Goal: Transaction & Acquisition: Download file/media

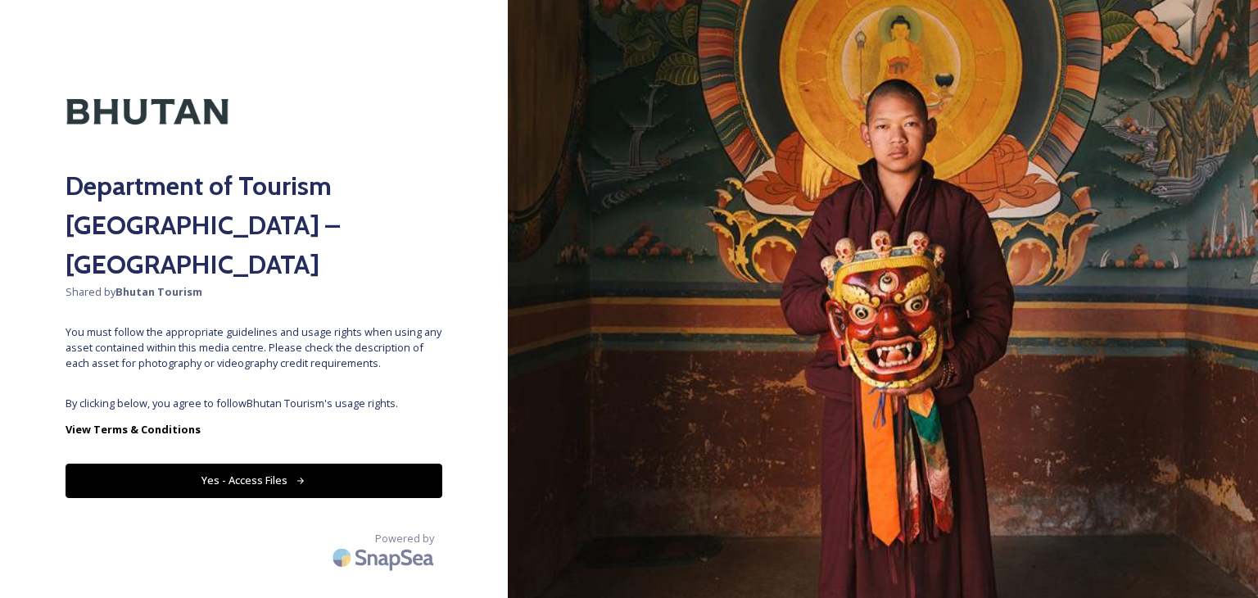
click at [324, 464] on button "Yes - Access Files" at bounding box center [254, 481] width 377 height 34
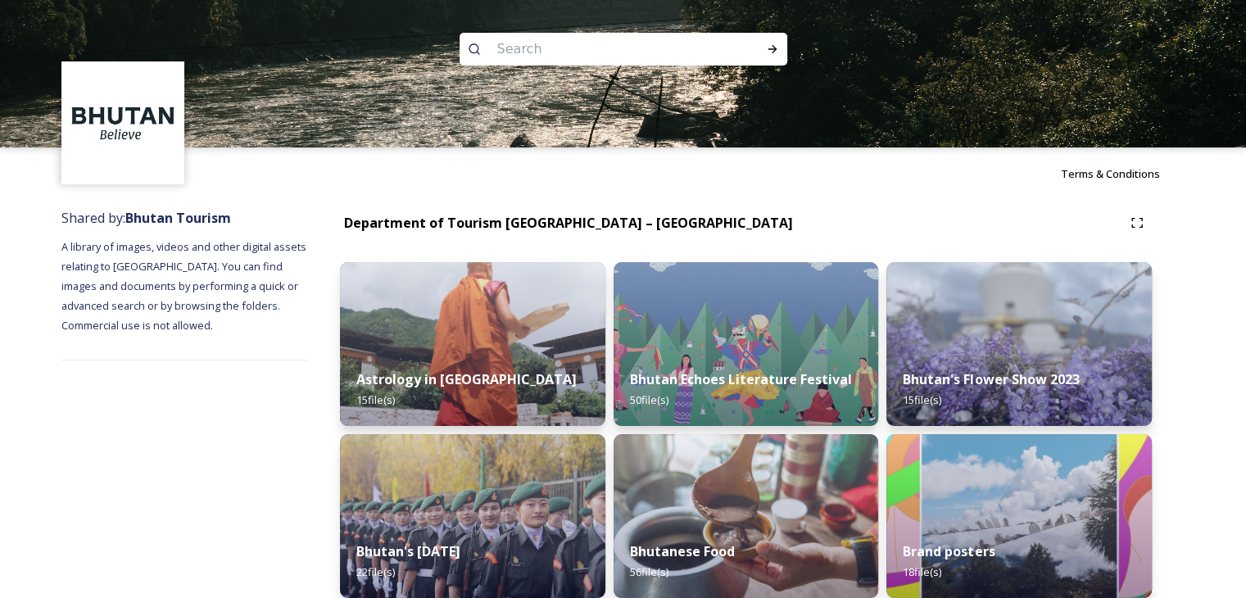
click at [571, 53] on input at bounding box center [601, 49] width 224 height 36
type input "cham"
click at [770, 47] on icon at bounding box center [772, 49] width 13 height 13
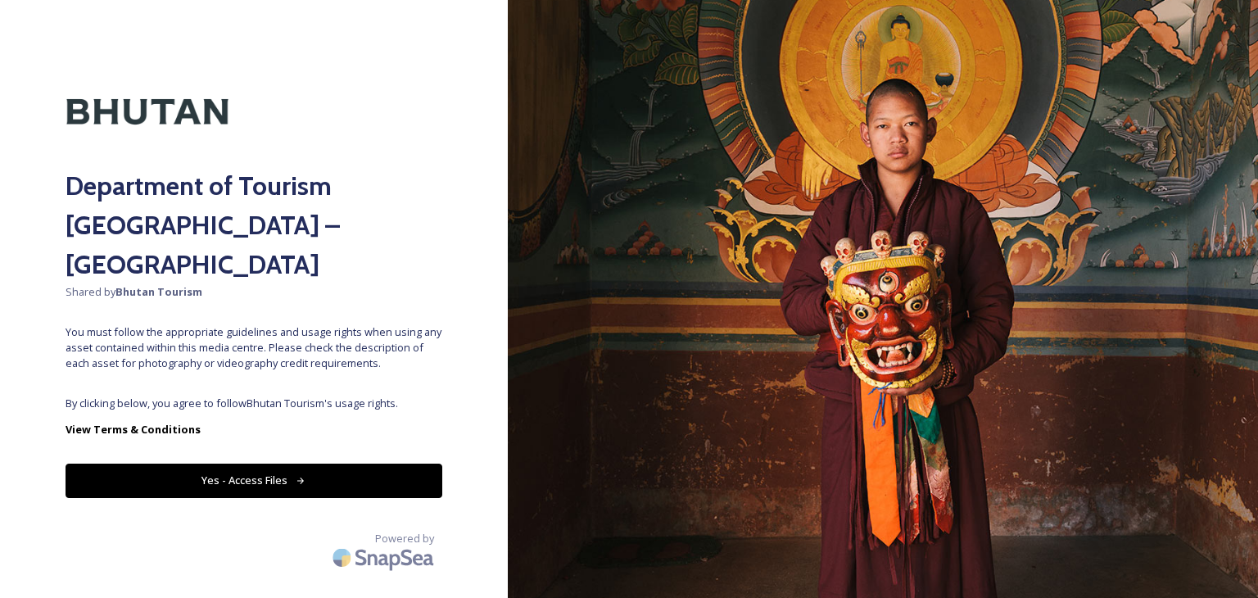
click at [367, 464] on button "Yes - Access Files" at bounding box center [254, 481] width 377 height 34
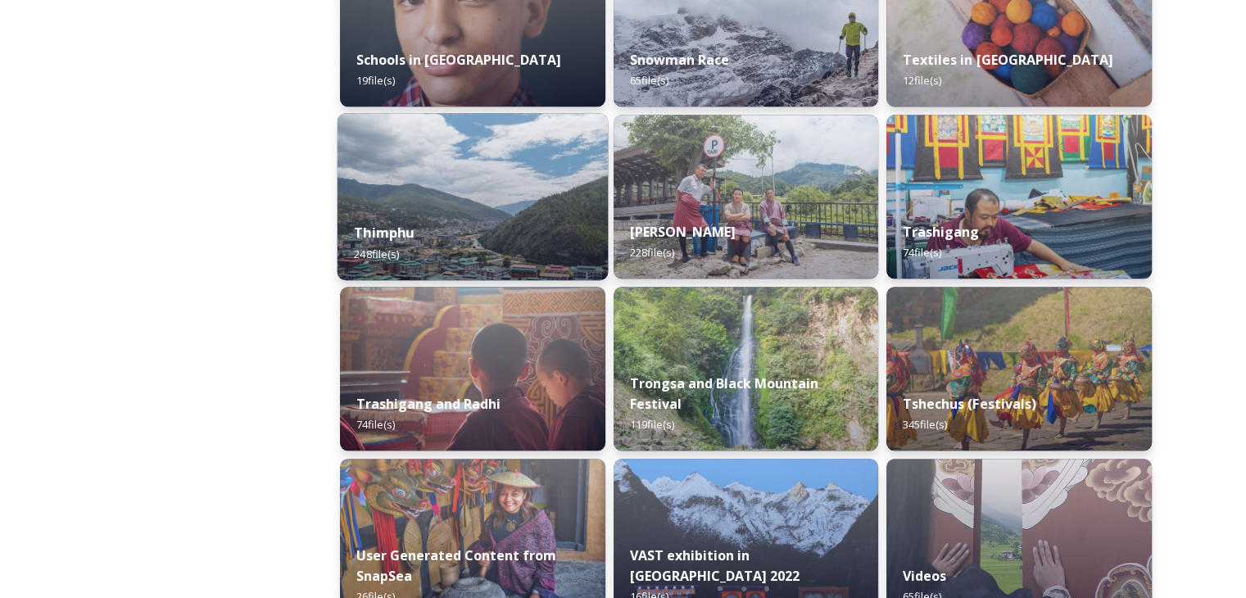
scroll to position [1786, 0]
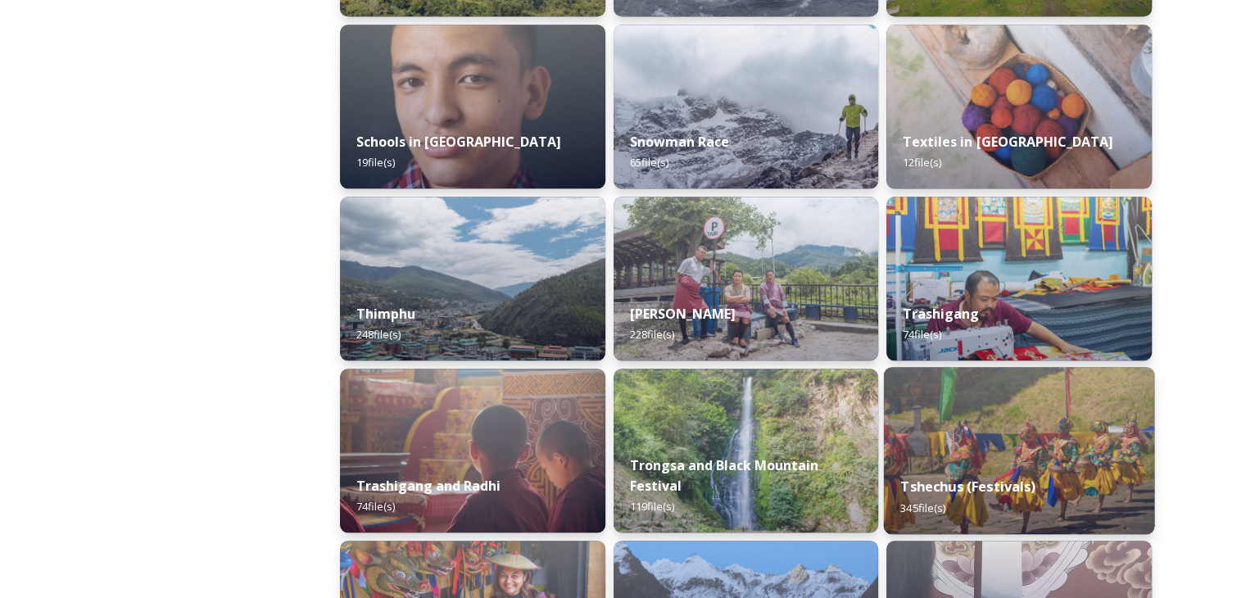
click at [1043, 476] on div "Tshechus (Festivals) 345 file(s)" at bounding box center [1019, 496] width 270 height 75
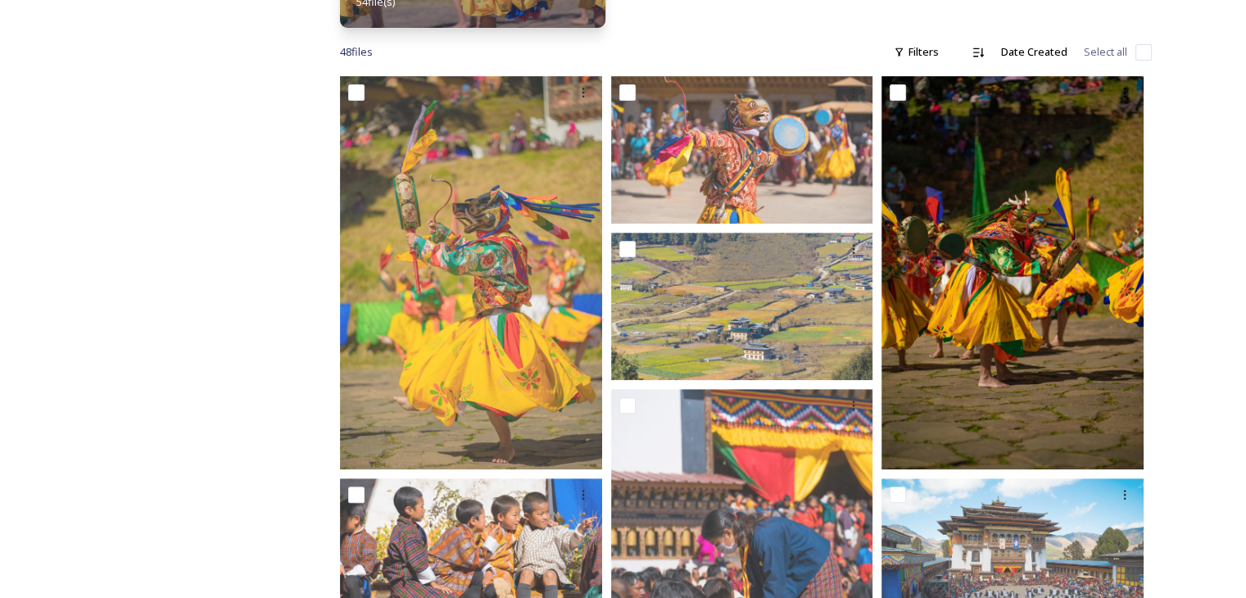
scroll to position [573, 0]
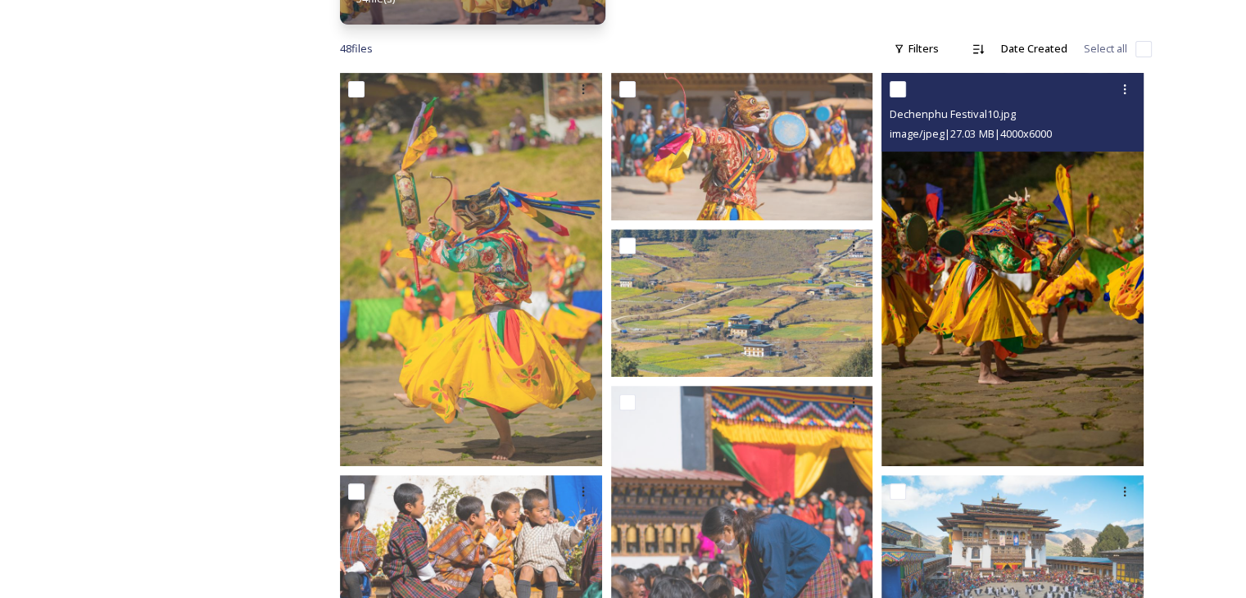
click at [1084, 276] on img at bounding box center [1012, 269] width 262 height 393
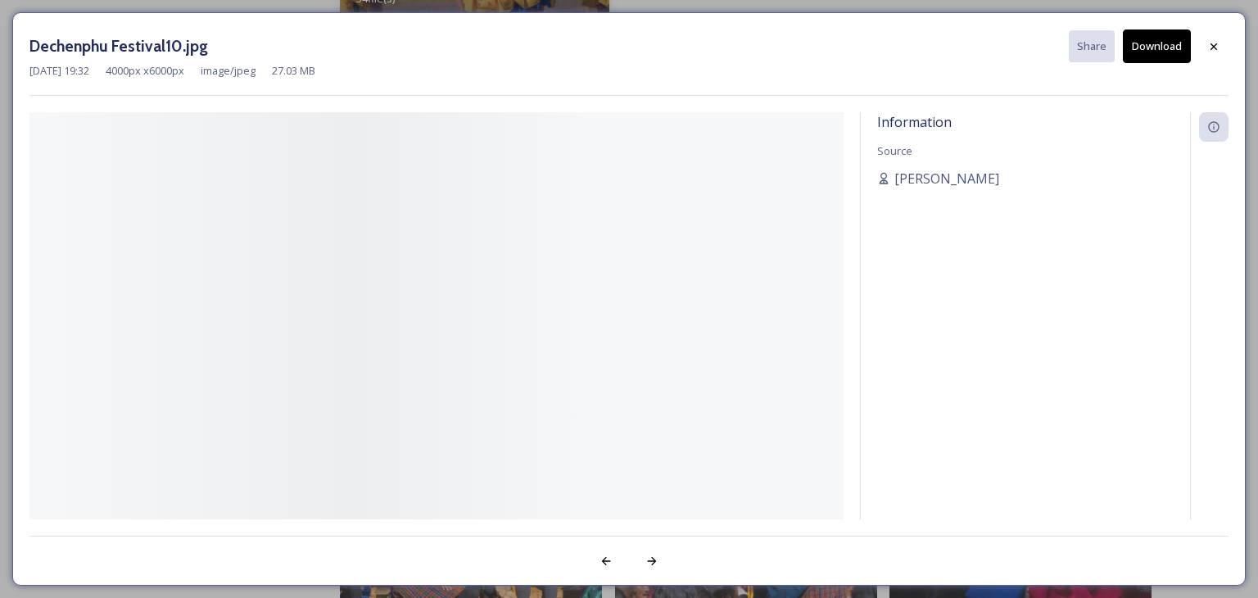
click at [1084, 276] on div "Information Source [PERSON_NAME]" at bounding box center [1025, 315] width 329 height 407
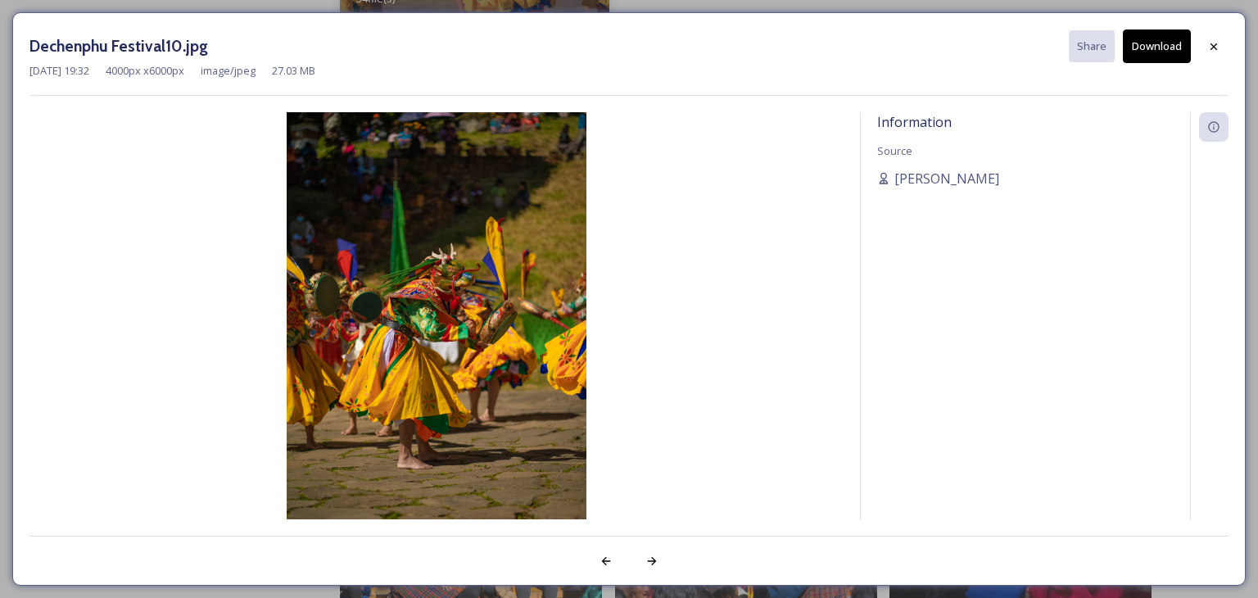
click at [1215, 42] on icon at bounding box center [1213, 46] width 13 height 13
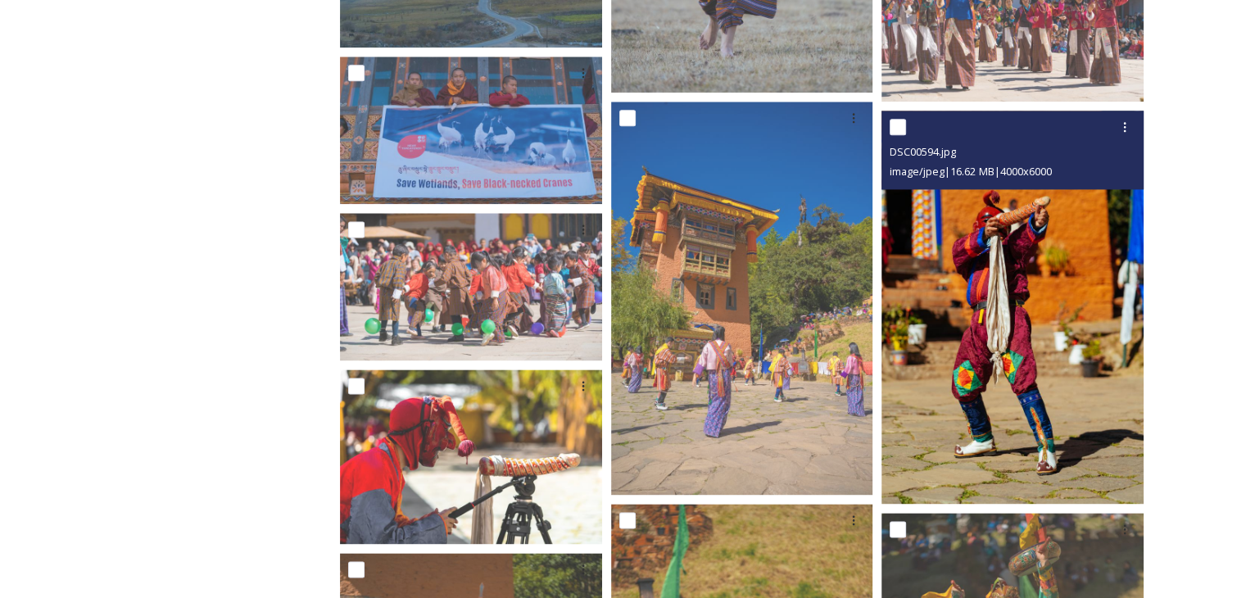
scroll to position [2130, 0]
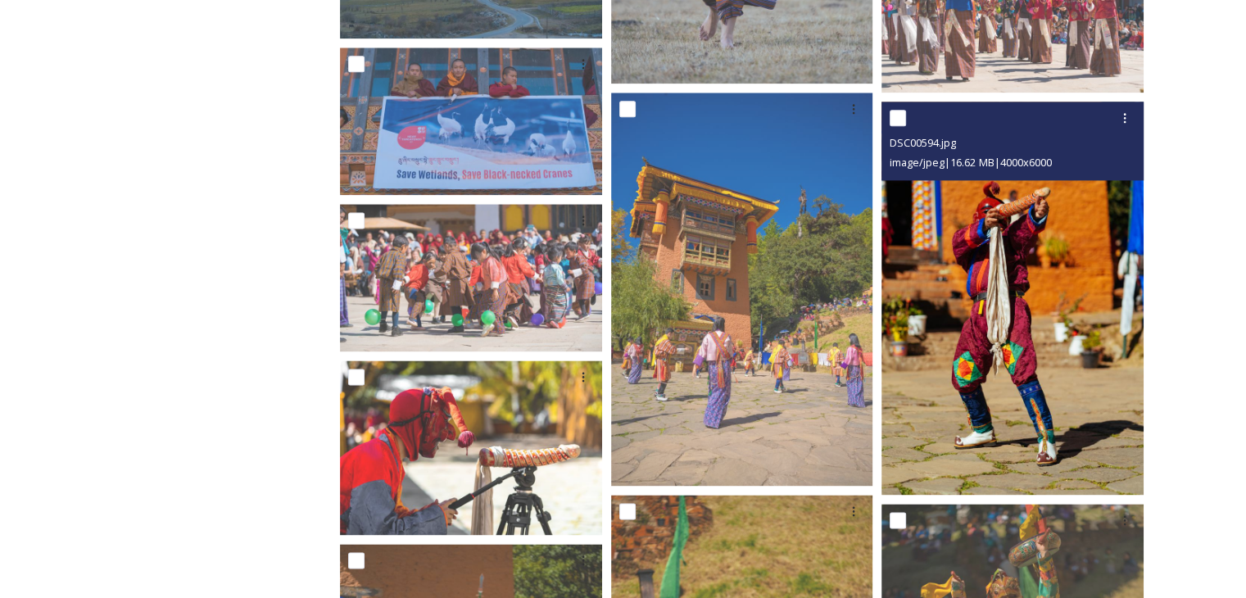
click at [1052, 262] on img at bounding box center [1012, 298] width 262 height 393
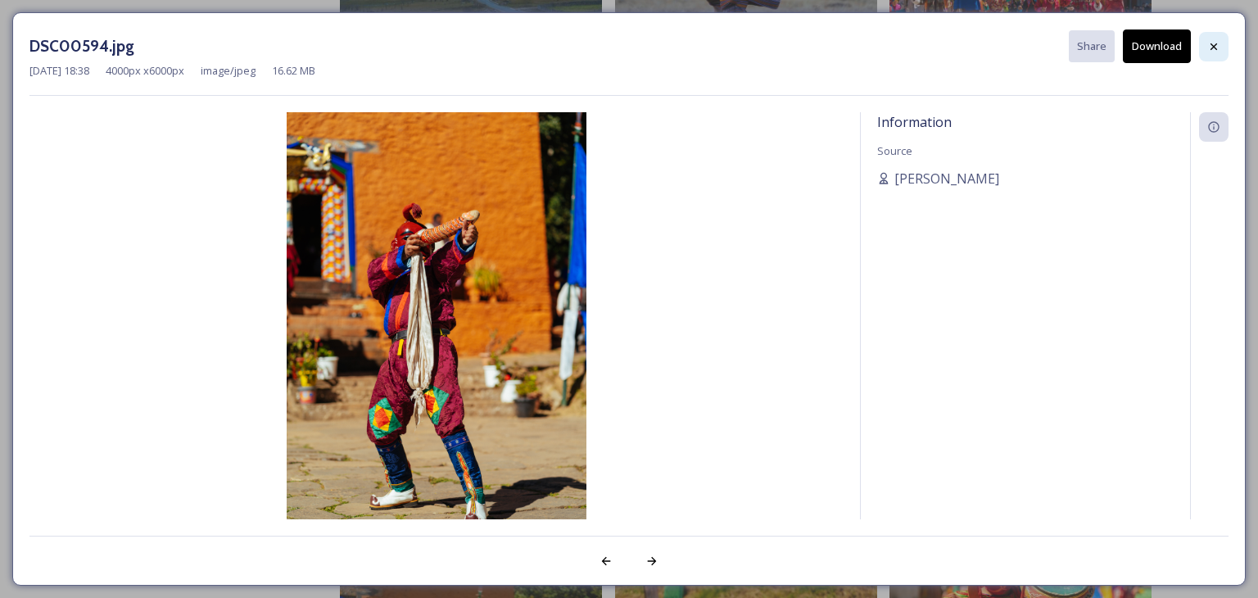
click at [1208, 46] on icon at bounding box center [1213, 46] width 13 height 13
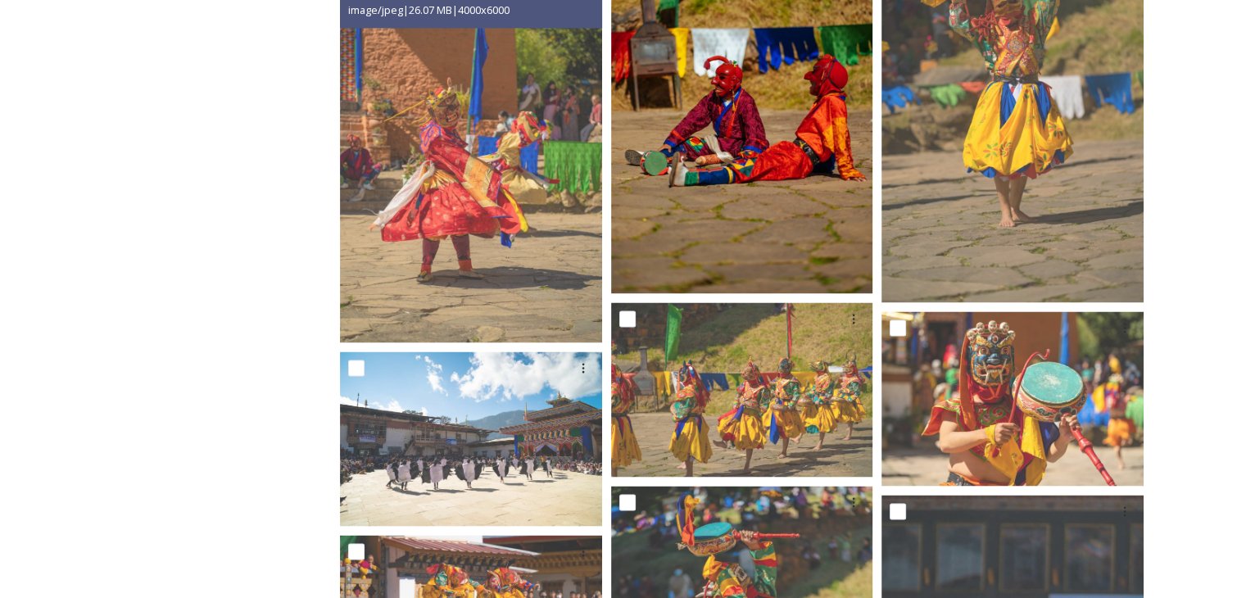
scroll to position [2703, 0]
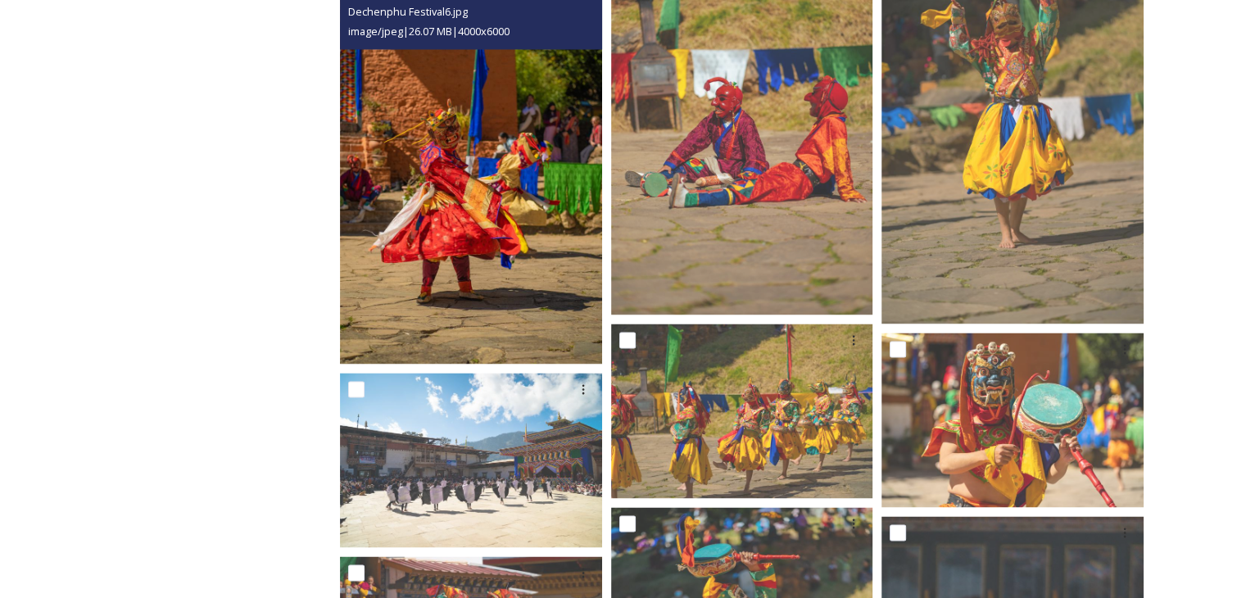
click at [521, 184] on img at bounding box center [471, 167] width 262 height 393
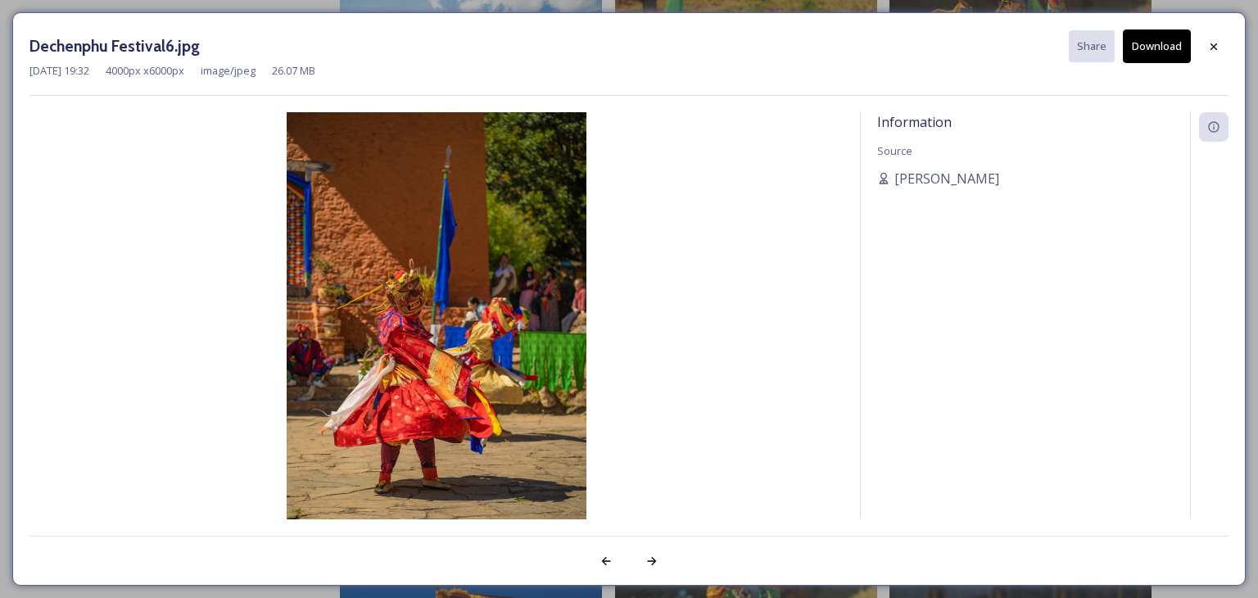
click at [1218, 48] on icon at bounding box center [1213, 46] width 13 height 13
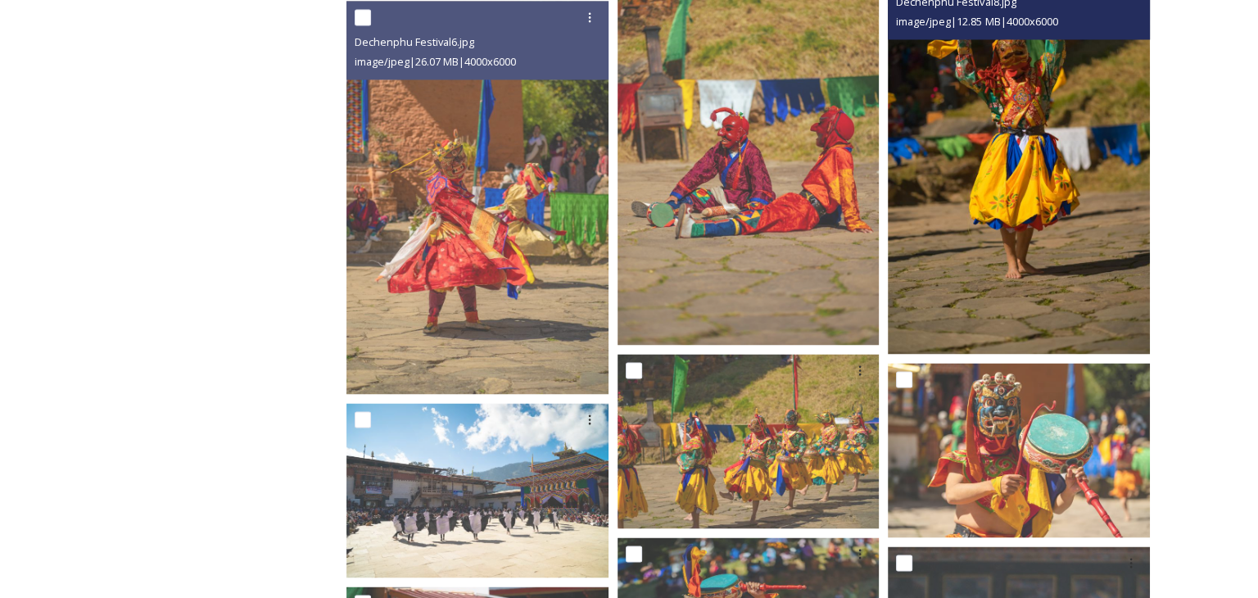
scroll to position [2539, 0]
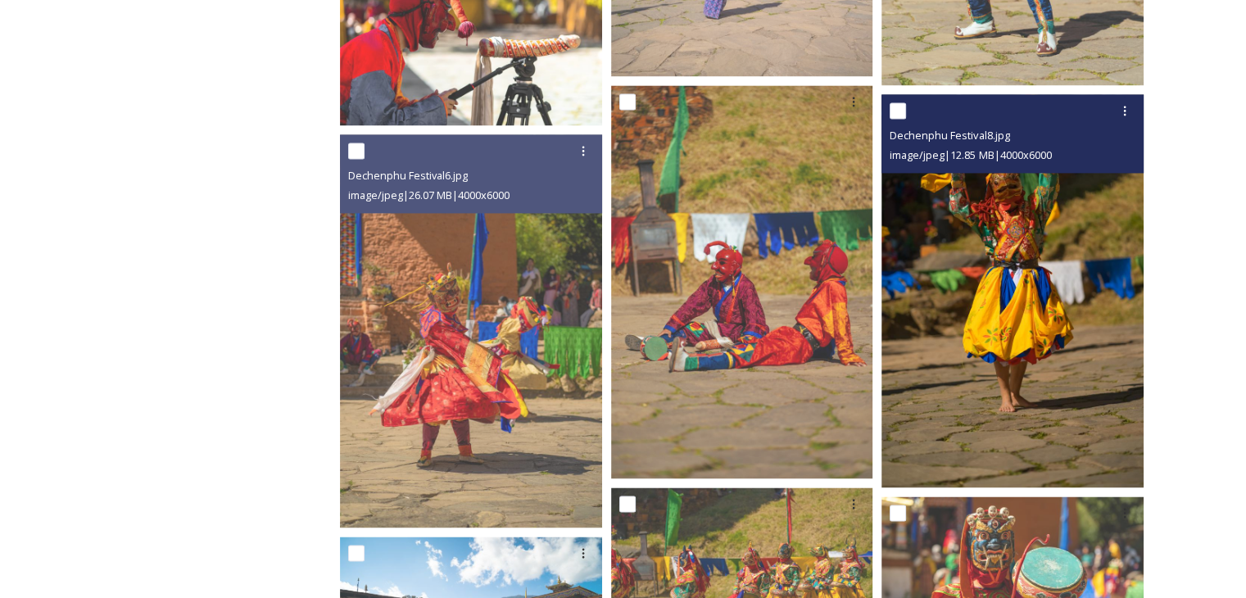
click at [1063, 247] on img at bounding box center [1012, 290] width 262 height 393
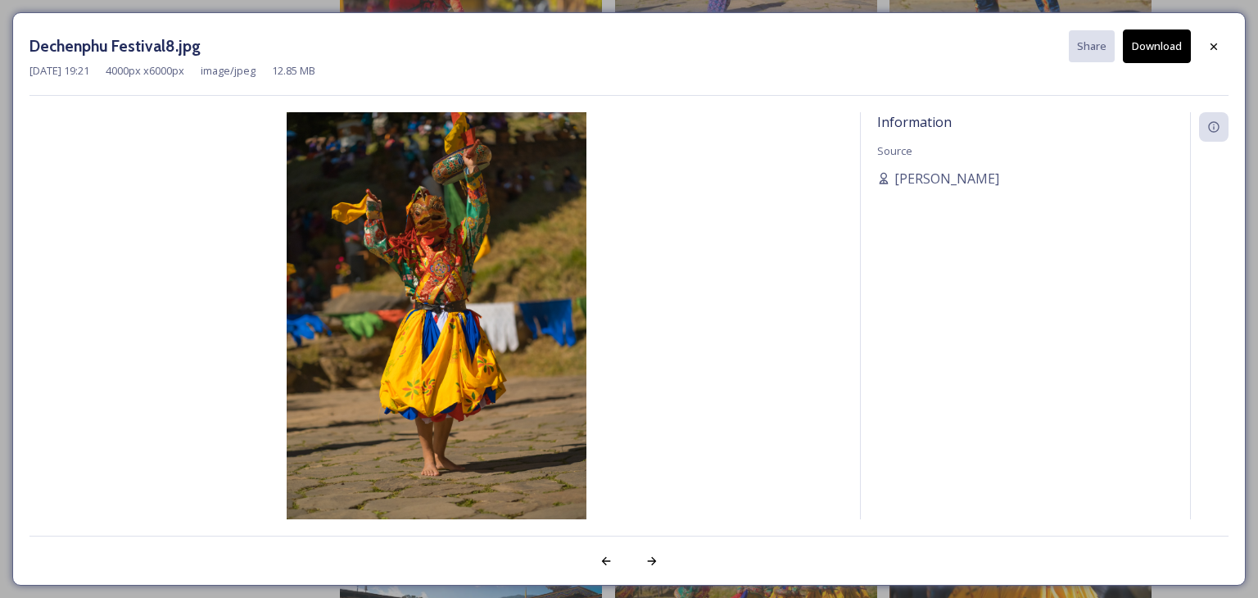
click at [1160, 48] on button "Download" at bounding box center [1157, 46] width 68 height 34
